Goal: Information Seeking & Learning: Find specific page/section

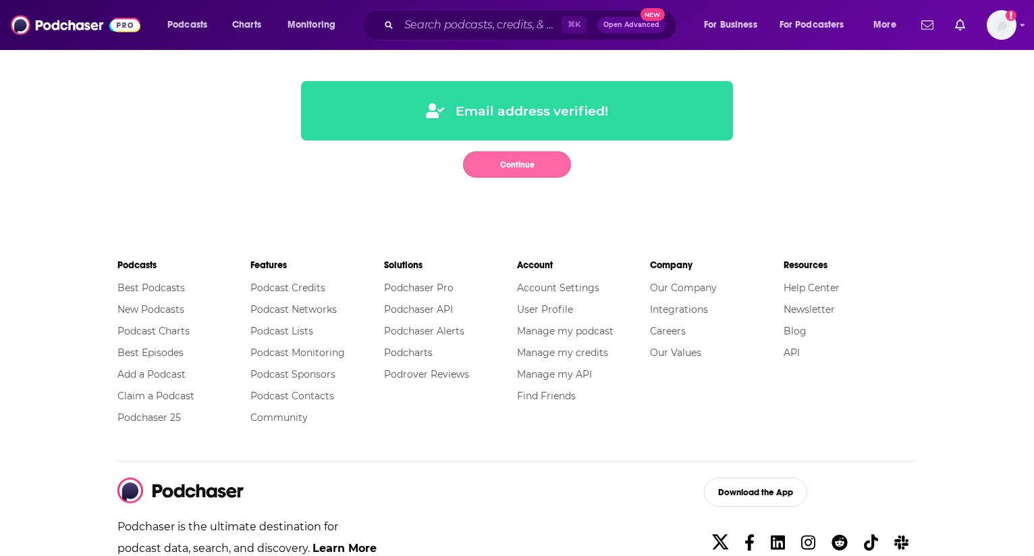
click at [528, 162] on button "Continue" at bounding box center [517, 164] width 108 height 26
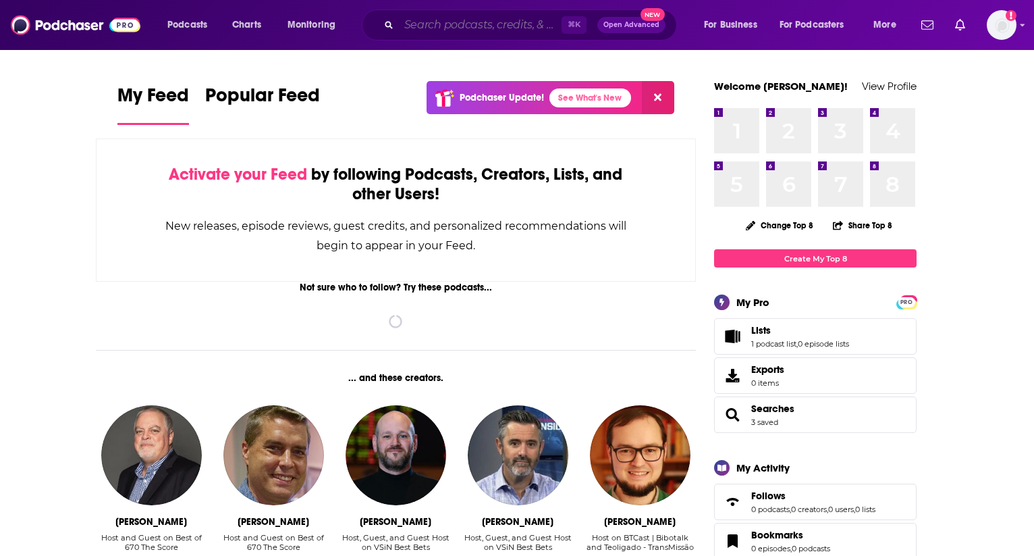
click at [515, 26] on input "Search podcasts, credits, & more..." at bounding box center [480, 25] width 163 height 22
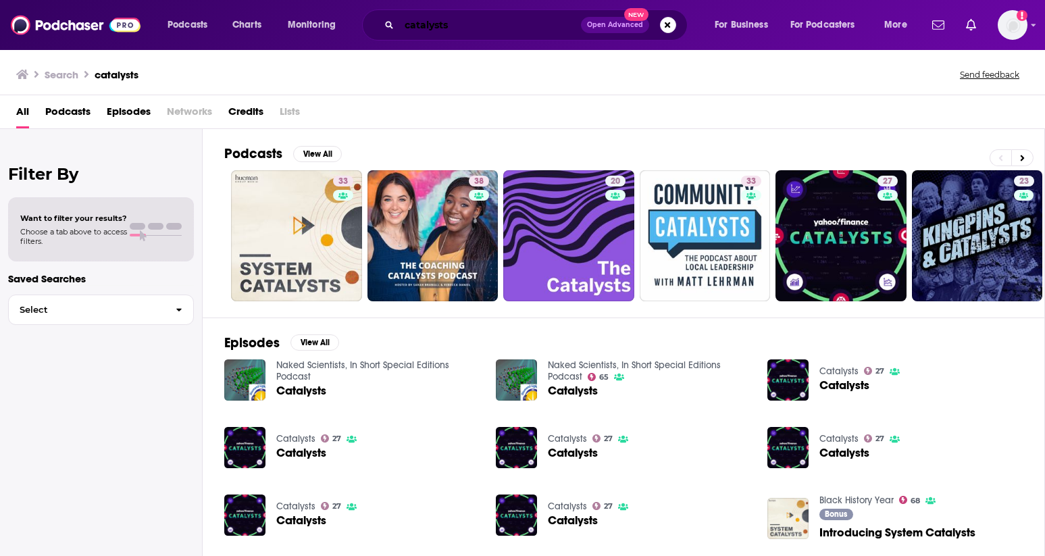
click at [468, 21] on input "catalysts" at bounding box center [490, 25] width 182 height 22
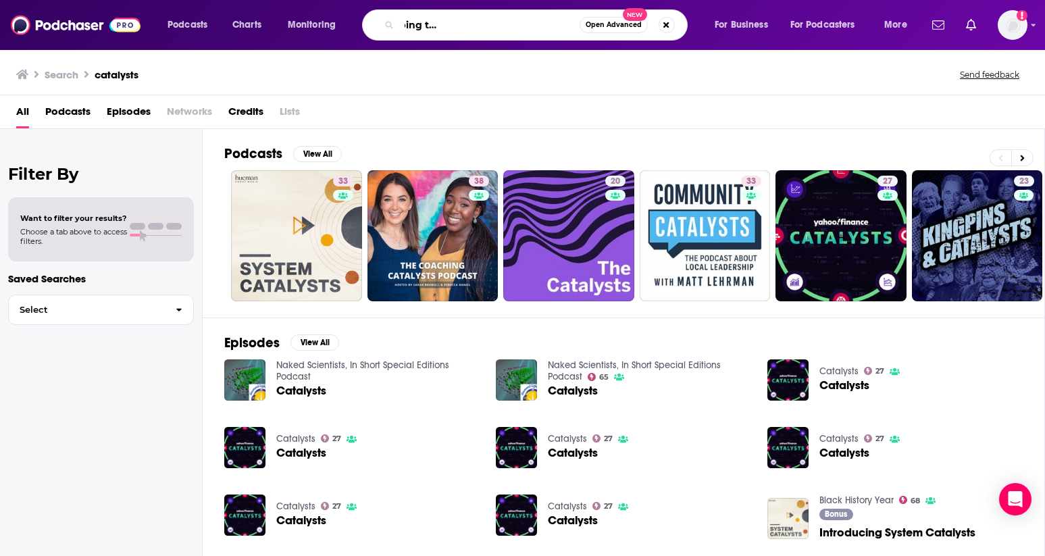
scroll to position [0, 136]
type input "catalysts: the leaders shaping the future of learning & growth"
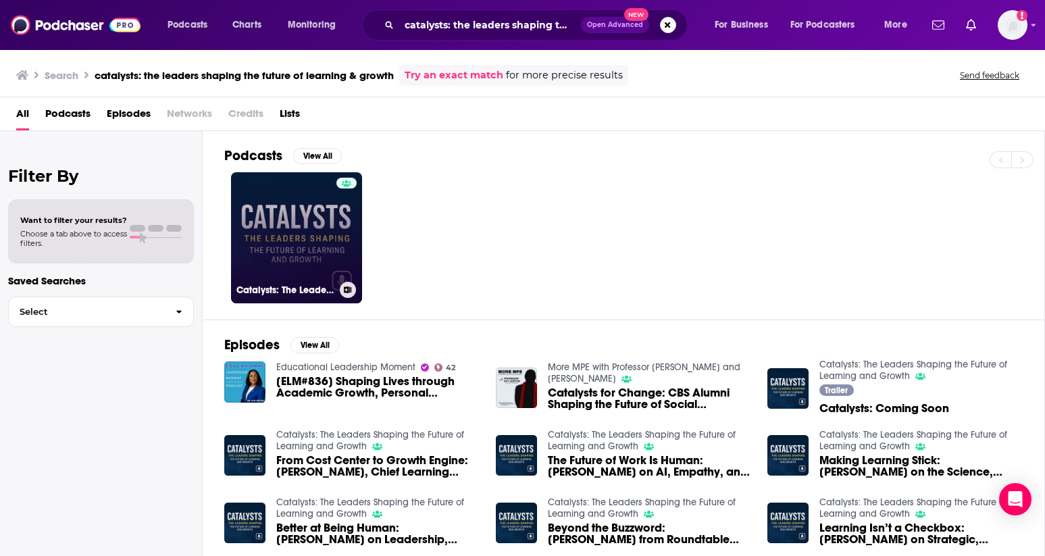
click at [319, 232] on link "Catalysts: The Leaders Shaping the Future of Learning and Growth" at bounding box center [296, 237] width 131 height 131
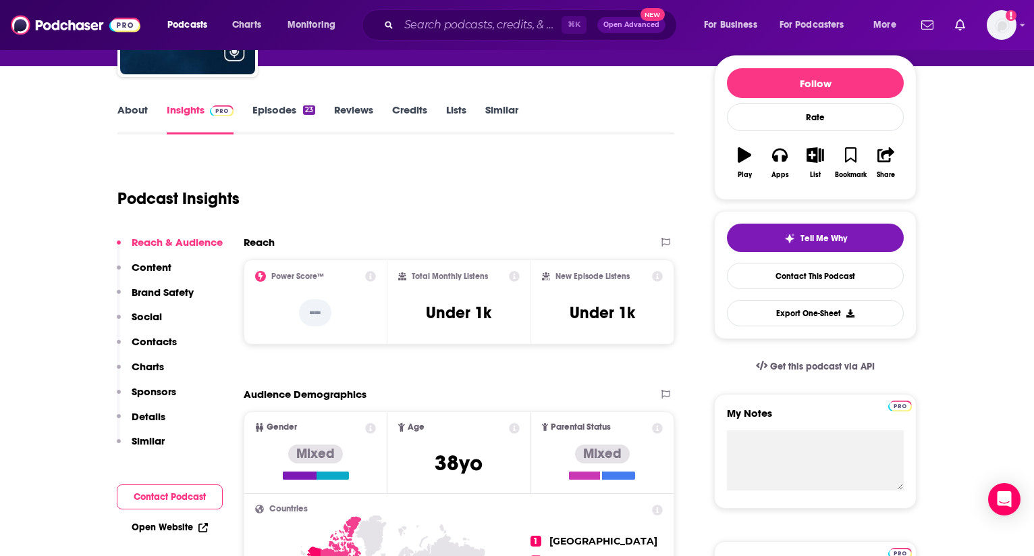
scroll to position [161, 0]
